Goal: Find specific page/section: Find specific page/section

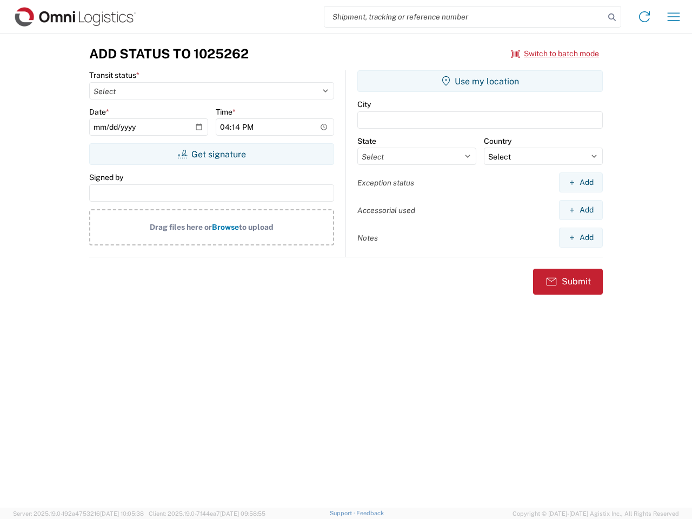
click at [465, 17] on input "search" at bounding box center [464, 16] width 280 height 21
click at [612, 17] on icon at bounding box center [612, 17] width 15 height 15
click at [645, 17] on icon at bounding box center [644, 16] width 17 height 17
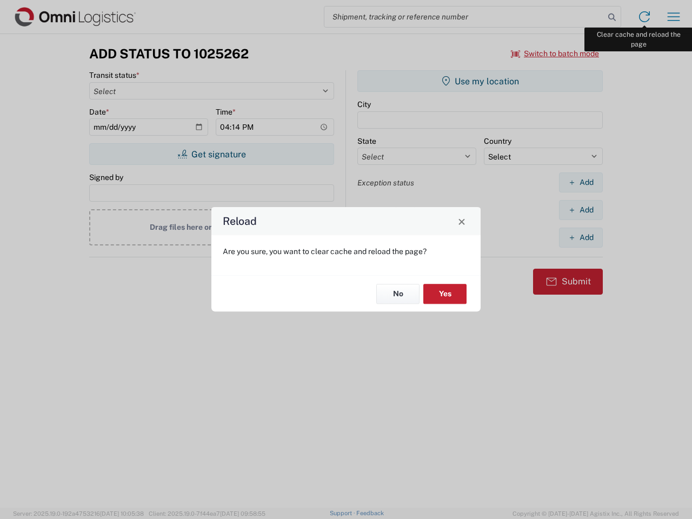
click at [674, 17] on div "Reload Are you sure, you want to clear cache and reload the page? No Yes" at bounding box center [346, 259] width 692 height 519
click at [555, 54] on div "Reload Are you sure, you want to clear cache and reload the page? No Yes" at bounding box center [346, 259] width 692 height 519
click at [211, 154] on div "Reload Are you sure, you want to clear cache and reload the page? No Yes" at bounding box center [346, 259] width 692 height 519
click at [480, 81] on div "Reload Are you sure, you want to clear cache and reload the page? No Yes" at bounding box center [346, 259] width 692 height 519
click at [581, 182] on div "Reload Are you sure, you want to clear cache and reload the page? No Yes" at bounding box center [346, 259] width 692 height 519
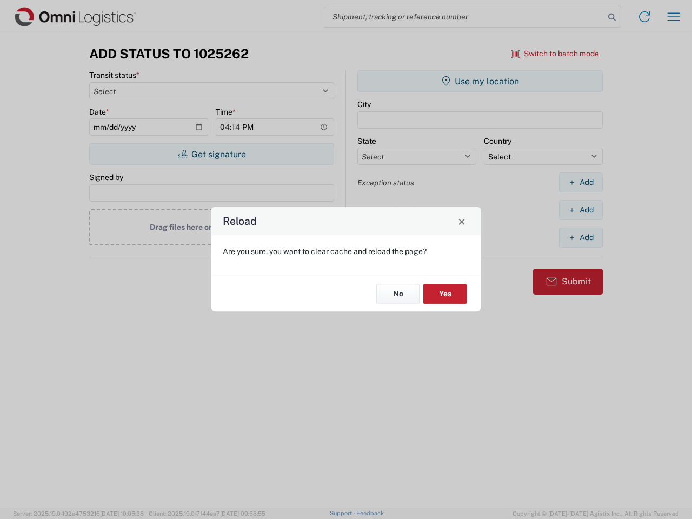
click at [581, 210] on div "Reload Are you sure, you want to clear cache and reload the page? No Yes" at bounding box center [346, 259] width 692 height 519
click at [581, 237] on div "Reload Are you sure, you want to clear cache and reload the page? No Yes" at bounding box center [346, 259] width 692 height 519
